Goal: Task Accomplishment & Management: Check status

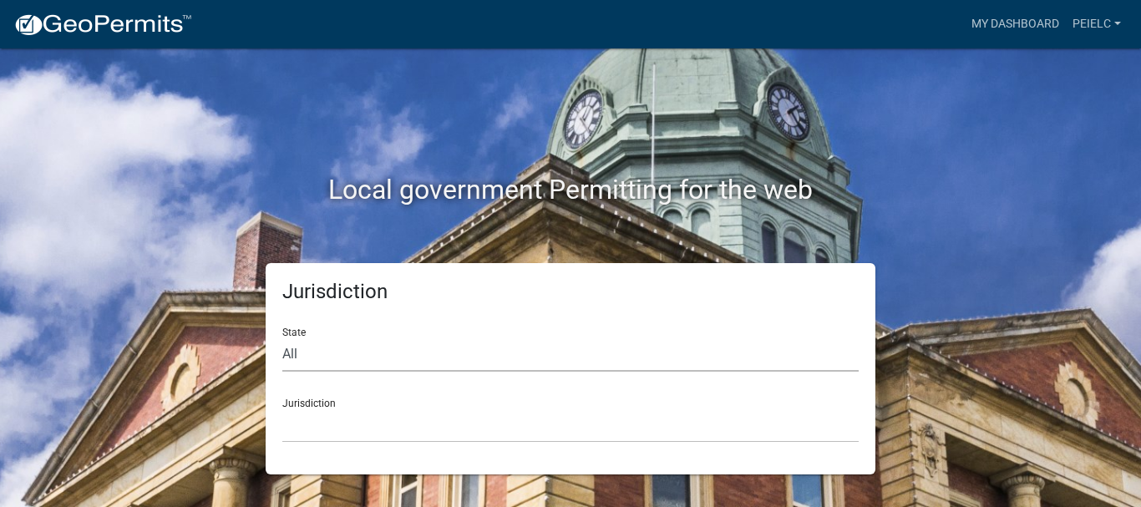
click at [368, 363] on select "All [US_STATE] [US_STATE] [US_STATE] [US_STATE] [US_STATE] [US_STATE] [US_STATE…" at bounding box center [570, 355] width 577 height 34
select select "[US_STATE]"
click at [282, 338] on select "All [US_STATE] [US_STATE] [US_STATE] [US_STATE] [US_STATE] [US_STATE] [US_STATE…" at bounding box center [570, 355] width 577 height 34
click at [345, 425] on select "City of [GEOGRAPHIC_DATA], [US_STATE] City of [GEOGRAPHIC_DATA], [US_STATE] Cit…" at bounding box center [570, 426] width 577 height 34
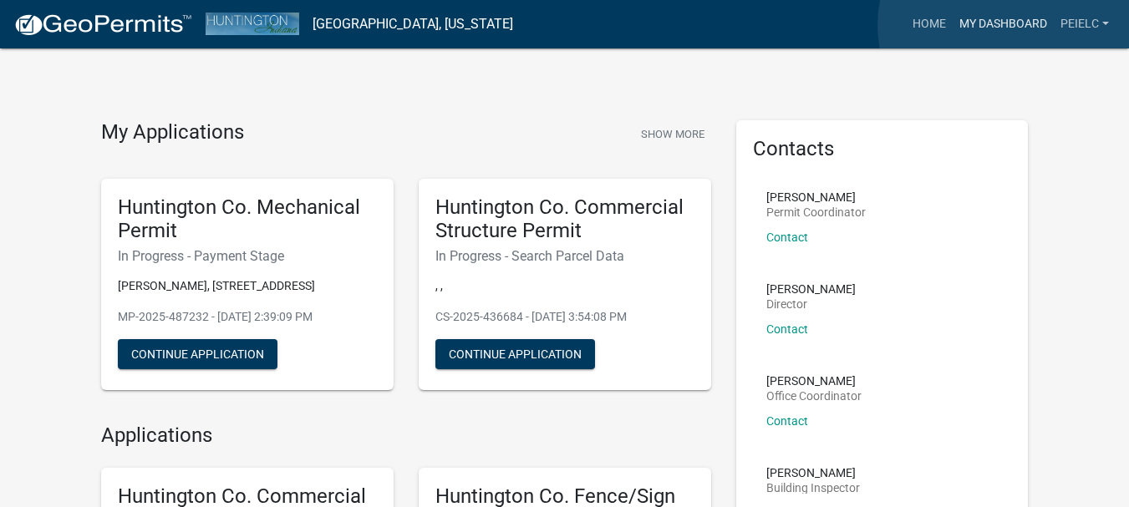
click at [1004, 25] on link "My Dashboard" at bounding box center [1003, 24] width 101 height 32
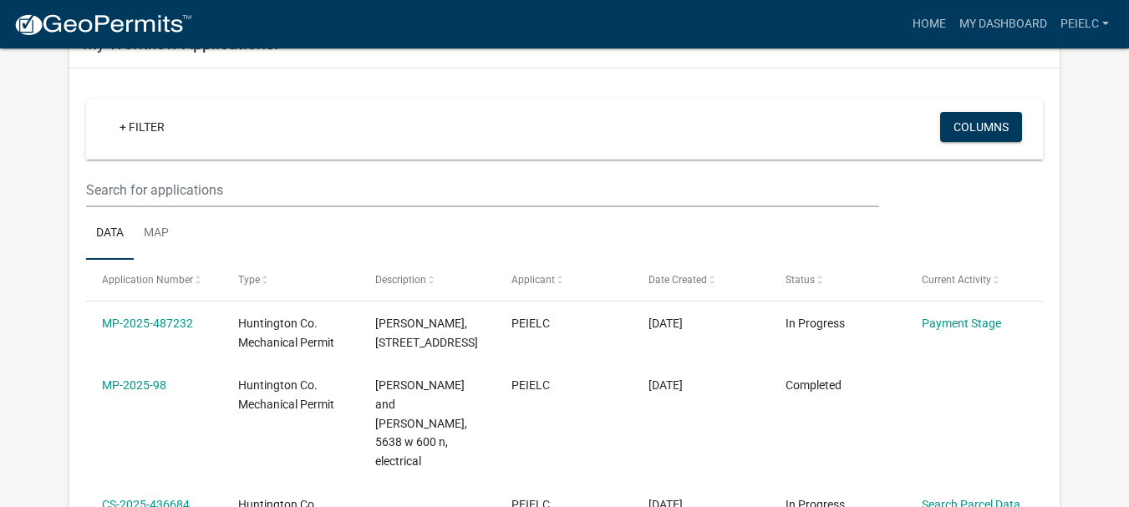
scroll to position [167, 0]
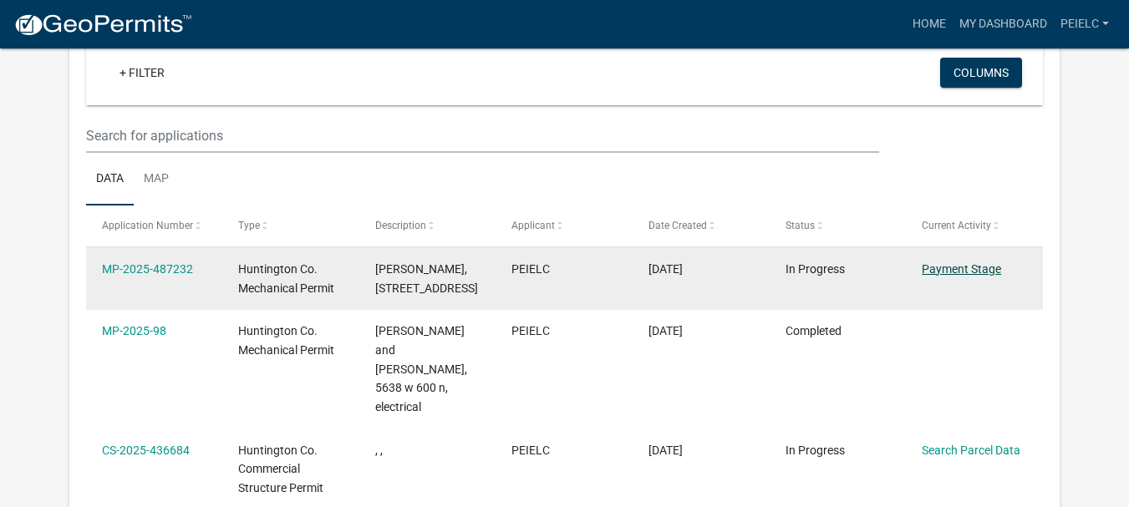
click at [933, 273] on link "Payment Stage" at bounding box center [961, 268] width 79 height 13
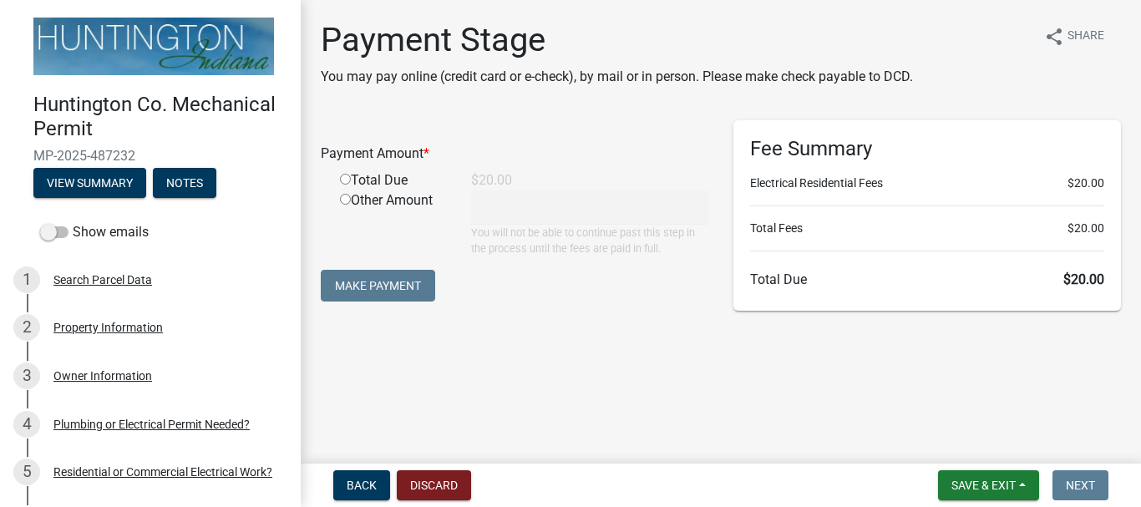
click at [342, 180] on input "radio" at bounding box center [345, 179] width 11 height 11
radio input "true"
type input "20"
click at [401, 281] on button "Make Payment" at bounding box center [378, 286] width 114 height 32
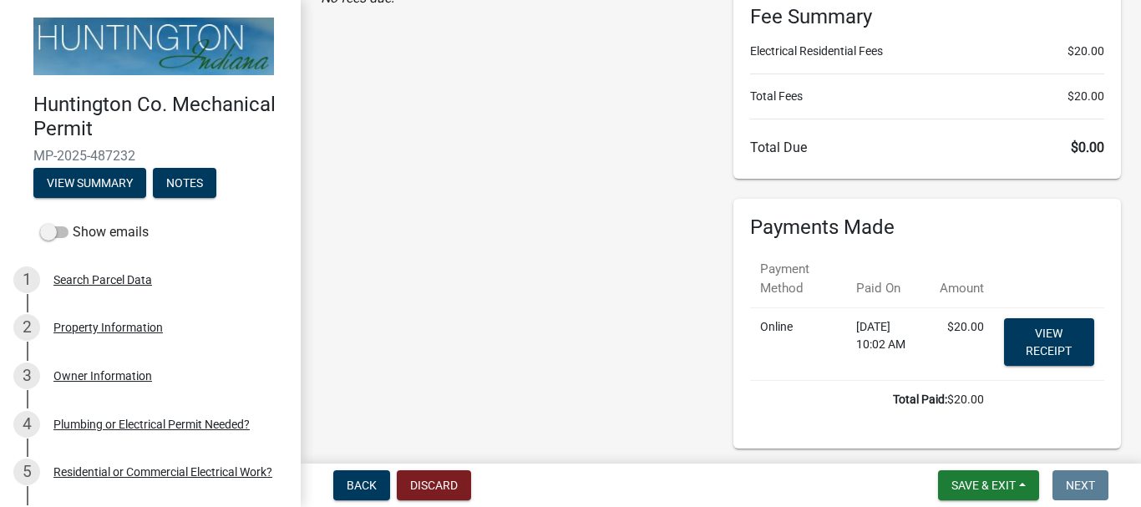
scroll to position [190, 0]
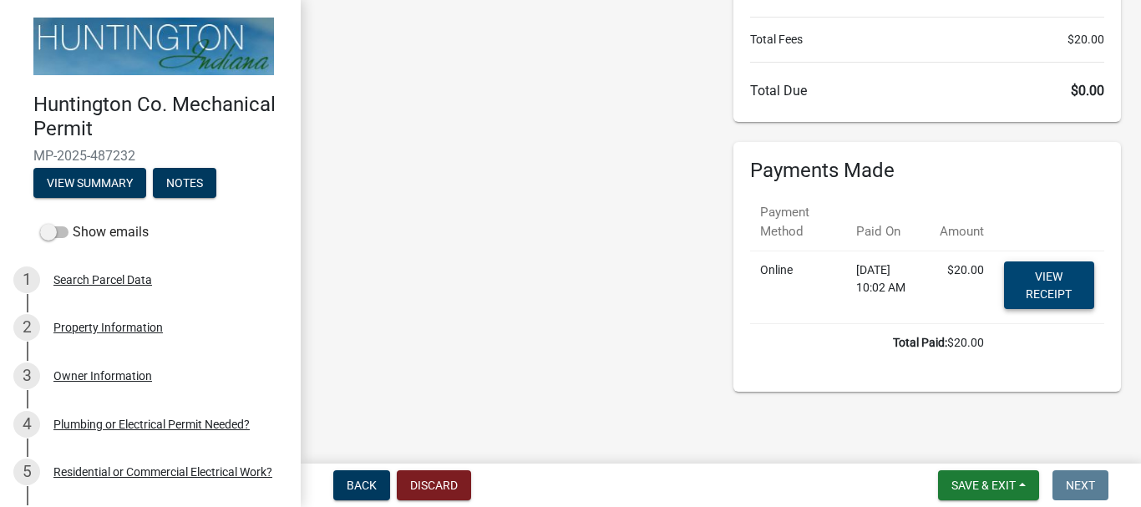
click at [1040, 286] on link "View receipt" at bounding box center [1049, 286] width 90 height 48
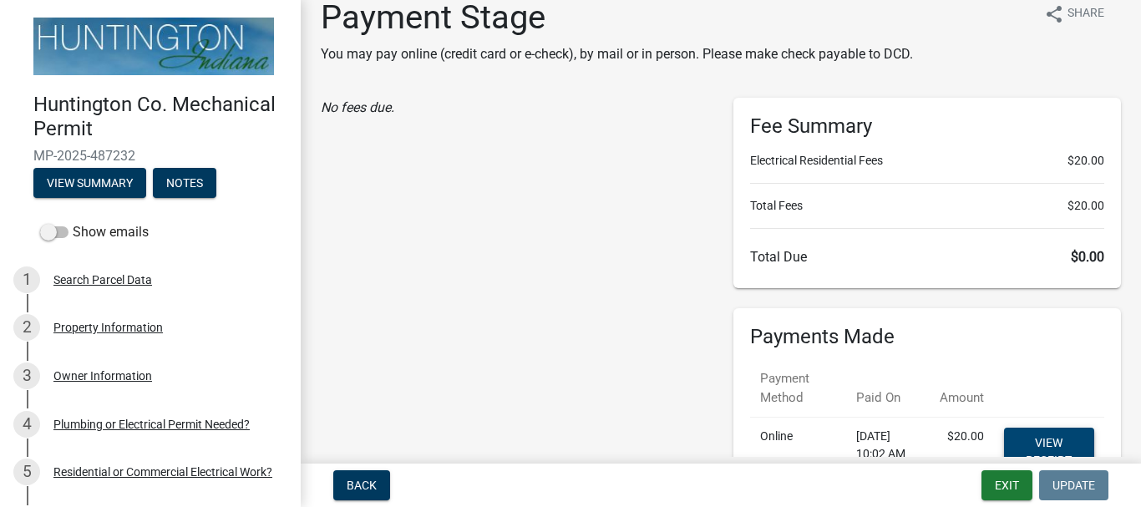
scroll to position [0, 0]
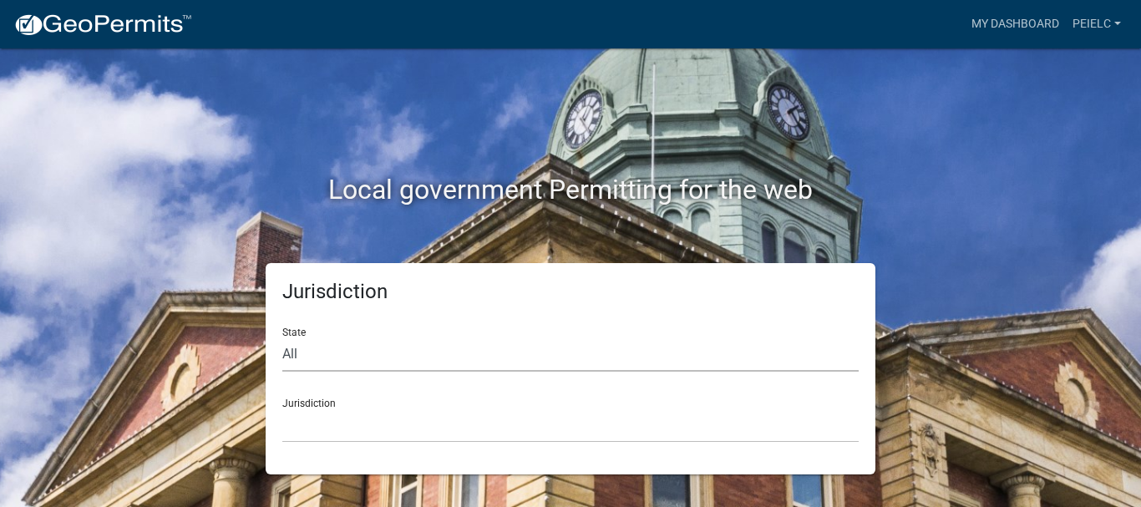
click at [373, 358] on select "All [US_STATE] [US_STATE] [US_STATE] [US_STATE] [US_STATE] [US_STATE] [US_STATE…" at bounding box center [570, 355] width 577 height 34
select select "[US_STATE]"
click at [282, 338] on select "All [US_STATE] [US_STATE] [US_STATE] [US_STATE] [US_STATE] [US_STATE] [US_STATE…" at bounding box center [570, 355] width 577 height 34
click at [338, 425] on select "City of [GEOGRAPHIC_DATA], [US_STATE] City of [GEOGRAPHIC_DATA], [US_STATE] Cit…" at bounding box center [570, 426] width 577 height 34
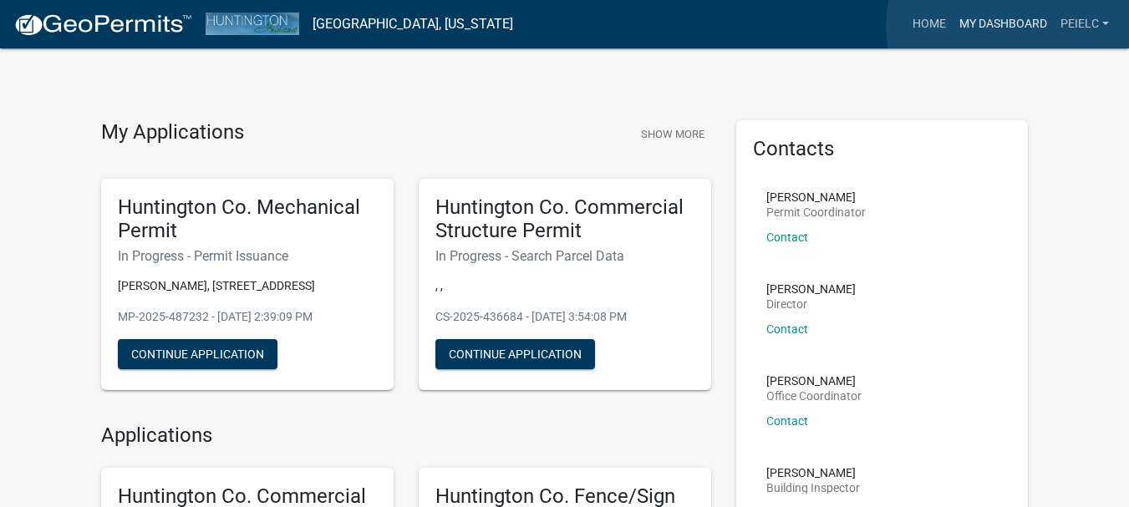
click at [1013, 26] on link "My Dashboard" at bounding box center [1003, 24] width 101 height 32
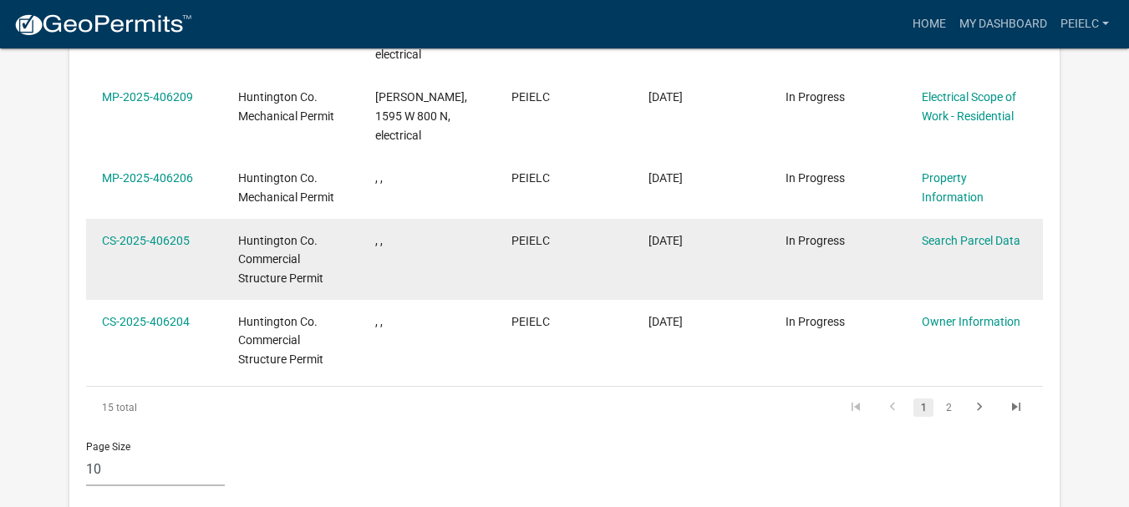
scroll to position [836, 0]
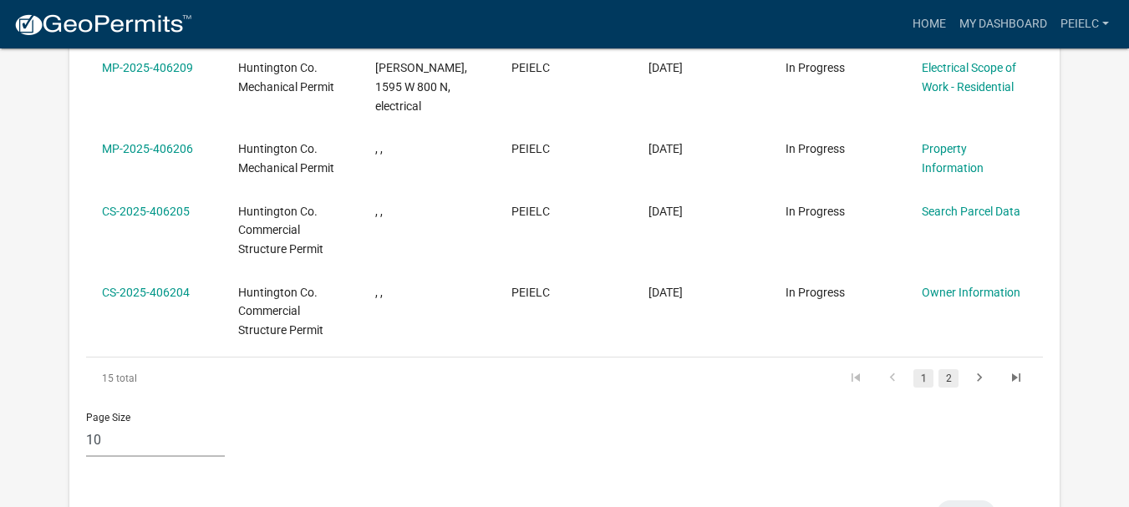
click at [950, 369] on link "2" at bounding box center [948, 378] width 20 height 18
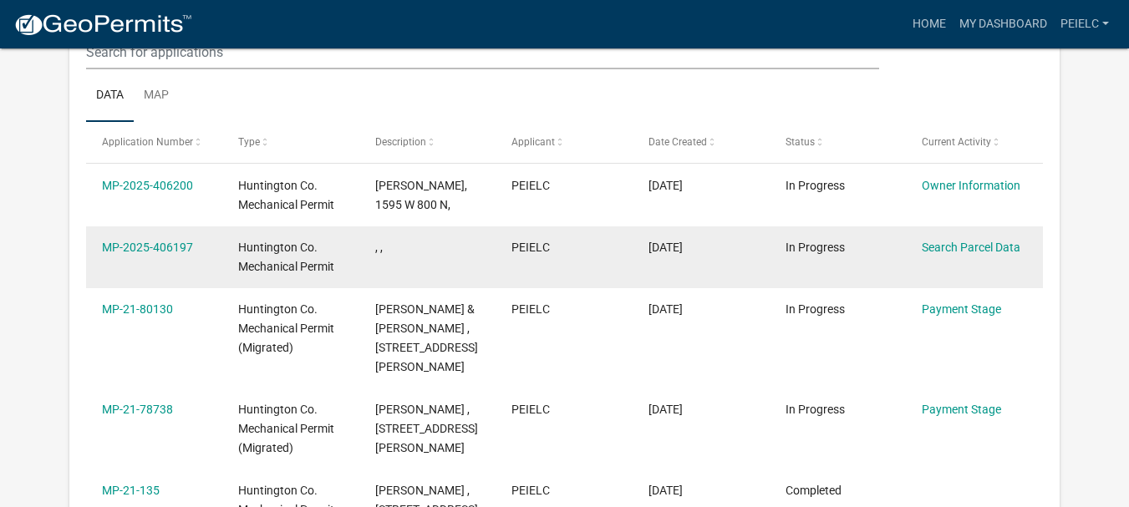
scroll to position [334, 0]
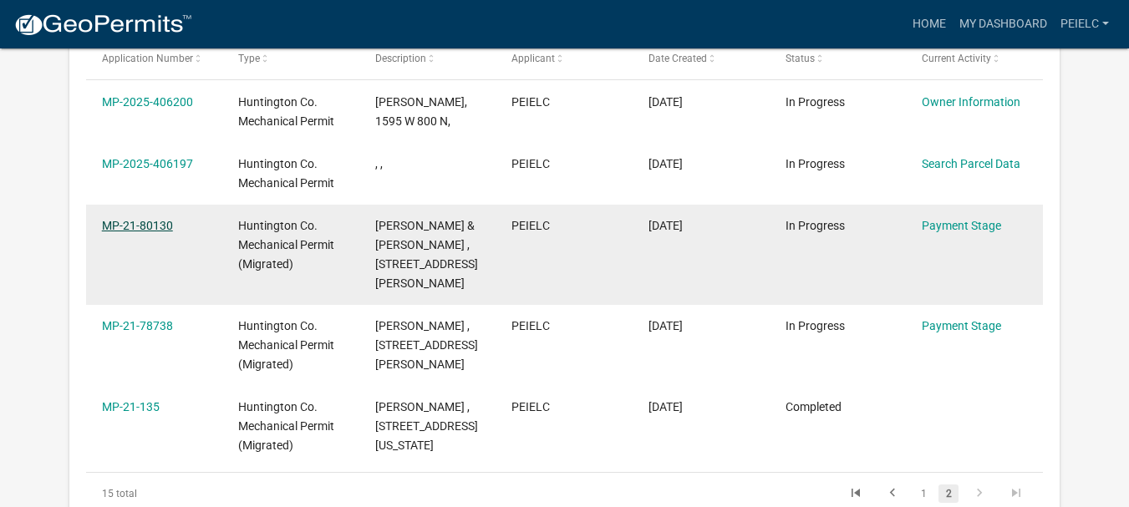
click at [138, 231] on link "MP-21-80130" at bounding box center [137, 225] width 71 height 13
